Goal: Task Accomplishment & Management: Complete application form

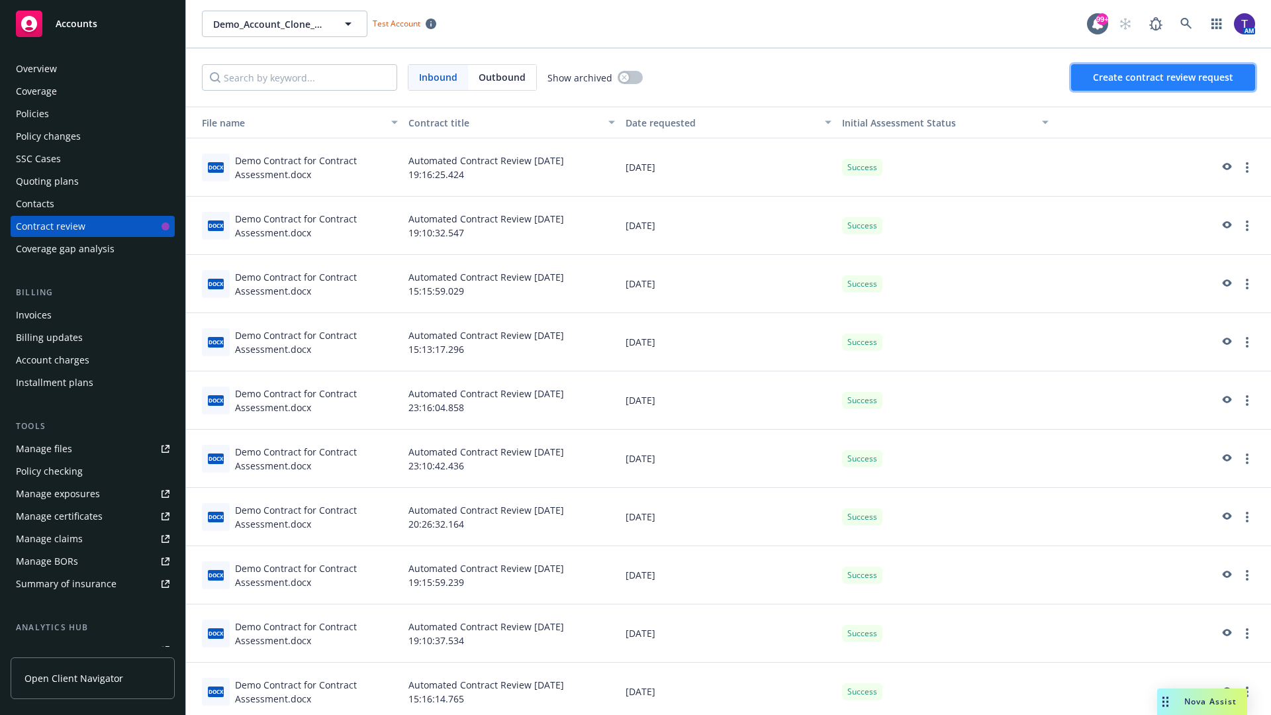
click at [1164, 77] on span "Create contract review request" at bounding box center [1163, 77] width 140 height 13
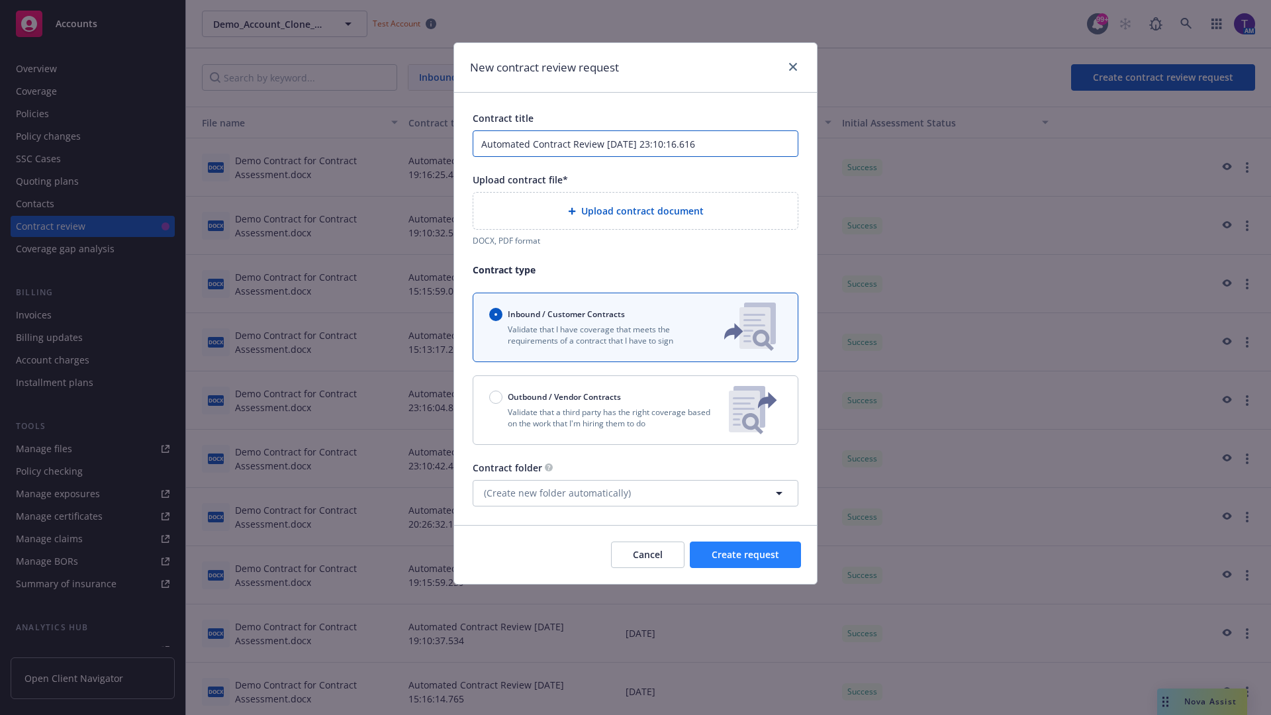
type input "Automated Contract Review [DATE] 23:10:16.616"
click at [636, 410] on p "Validate that a third party has the right coverage based on the work that I'm h…" at bounding box center [603, 418] width 229 height 23
radio input "false"
radio input "true"
click at [746, 561] on span "Create request" at bounding box center [746, 554] width 68 height 13
